Goal: Transaction & Acquisition: Book appointment/travel/reservation

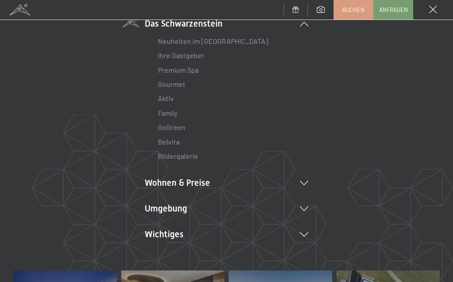
scroll to position [80, 0]
click at [304, 177] on li "Wohnen & Preise Inklusivleistungen Zimmer & Preise Liste Angebote Liste Familie…" at bounding box center [227, 182] width 164 height 12
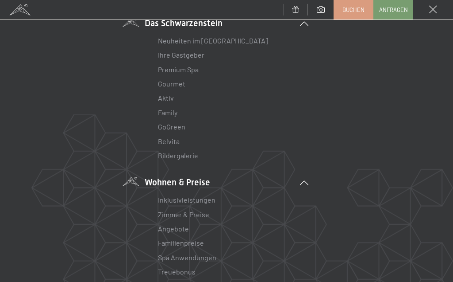
click at [177, 226] on link "Angebote" at bounding box center [173, 228] width 31 height 8
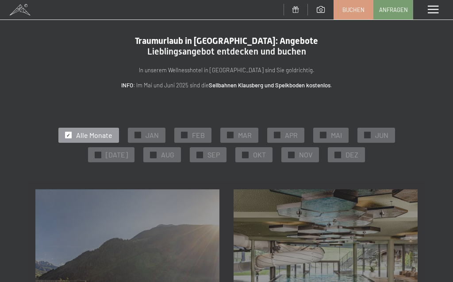
click at [205, 159] on div "✓ SEP" at bounding box center [208, 154] width 37 height 15
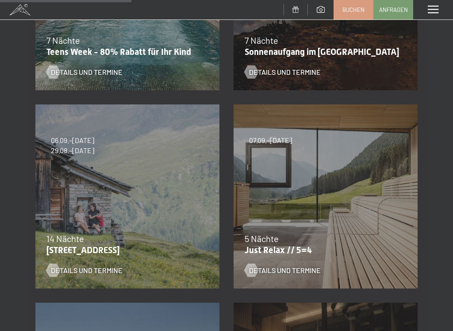
scroll to position [286, 0]
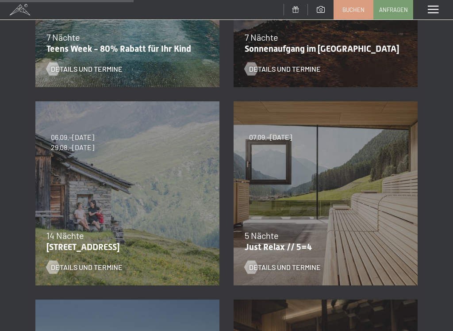
click at [273, 269] on span "Details und Termine" at bounding box center [285, 268] width 72 height 10
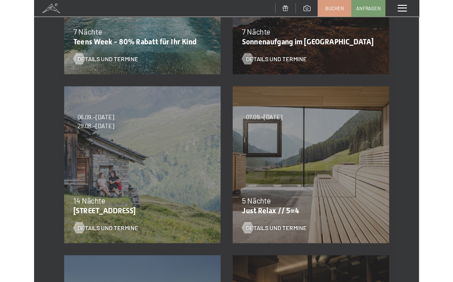
scroll to position [0, 0]
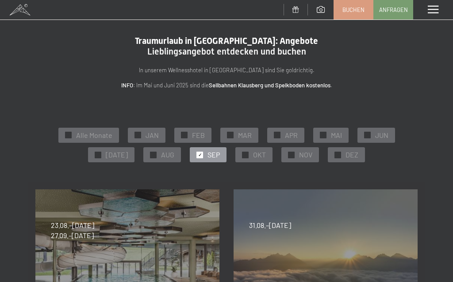
click at [246, 156] on div "✓ OKT" at bounding box center [254, 154] width 37 height 15
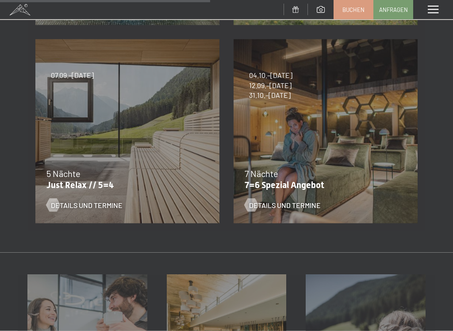
scroll to position [362, 0]
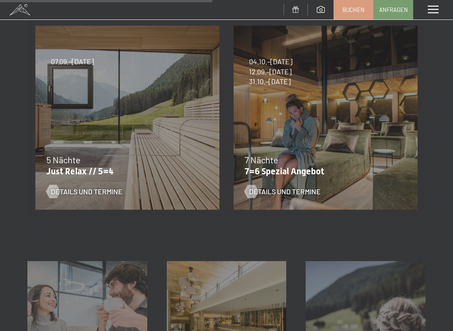
click at [77, 194] on span "Details und Termine" at bounding box center [87, 192] width 72 height 10
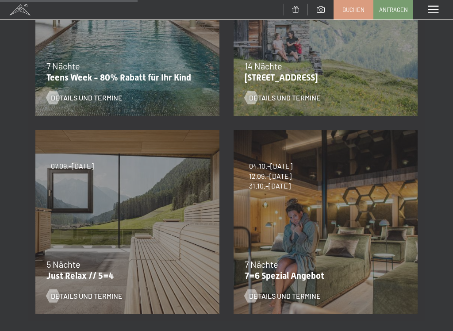
scroll to position [259, 0]
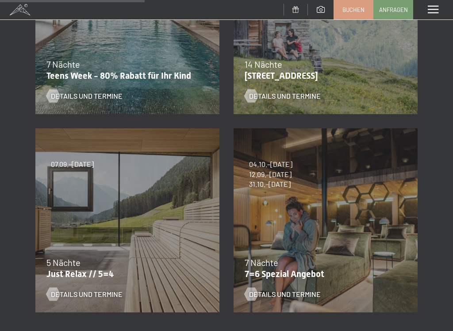
click at [265, 281] on span "Details und Termine" at bounding box center [285, 295] width 72 height 10
